Goal: Task Accomplishment & Management: Manage account settings

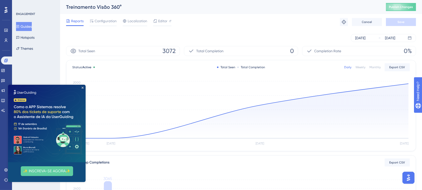
click at [265, 18] on div "Reports Configuration Localization Editor Troubleshoot Cancel Save" at bounding box center [241, 22] width 350 height 16
drag, startPoint x: 83, startPoint y: 85, endPoint x: 75, endPoint y: 0, distance: 85.0
click at [83, 85] on iframe at bounding box center [47, 133] width 78 height 97
click at [84, 87] on img at bounding box center [47, 124] width 78 height 78
click at [78, 22] on span "Reports" at bounding box center [77, 21] width 13 height 6
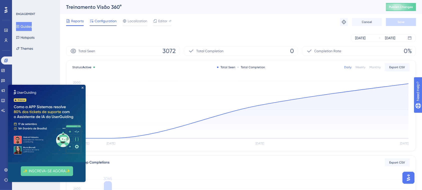
click at [106, 21] on span "Configuration" at bounding box center [106, 21] width 22 height 6
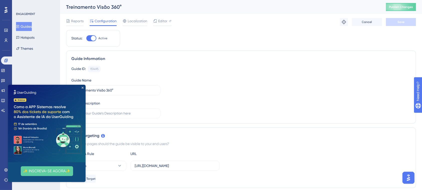
click at [93, 39] on div at bounding box center [93, 38] width 5 height 5
click at [86, 39] on input "Active" at bounding box center [86, 38] width 0 height 0
checkbox input "false"
click at [81, 90] on img at bounding box center [47, 124] width 78 height 78
click at [83, 87] on icon "Close Preview" at bounding box center [83, 88] width 2 height 2
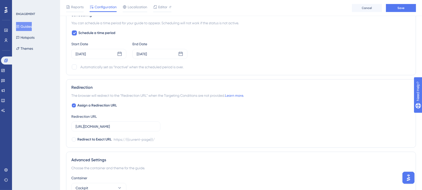
scroll to position [377, 0]
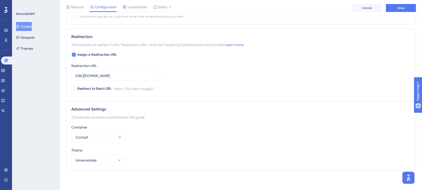
drag, startPoint x: 148, startPoint y: 114, endPoint x: 51, endPoint y: 127, distance: 98.3
click at [51, 127] on div "ENGAGEMENT Guides Hotspots Themes" at bounding box center [36, 95] width 48 height 190
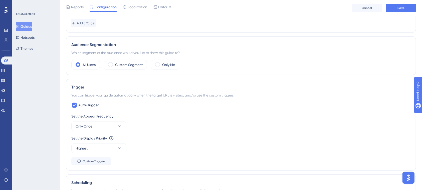
scroll to position [157, 0]
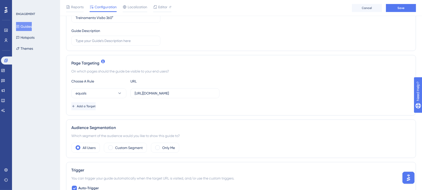
scroll to position [78, 0]
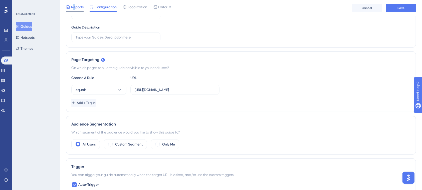
drag, startPoint x: 145, startPoint y: 97, endPoint x: 74, endPoint y: 8, distance: 113.8
click at [74, 8] on span "Reports" at bounding box center [77, 7] width 13 height 6
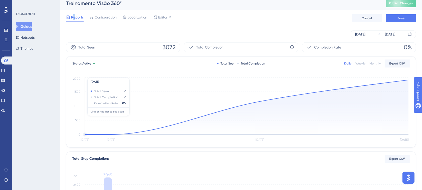
scroll to position [2, 0]
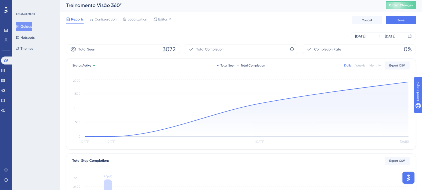
click at [73, 49] on icon at bounding box center [73, 49] width 6 height 6
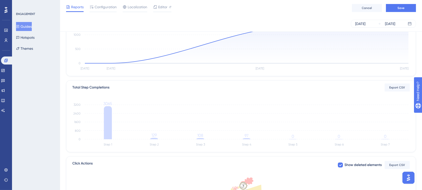
scroll to position [73, 0]
